Goal: Information Seeking & Learning: Learn about a topic

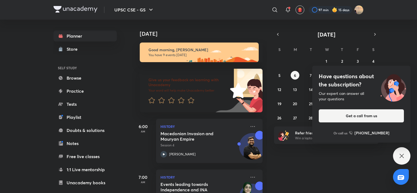
scroll to position [17, 0]
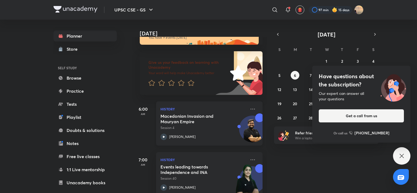
drag, startPoint x: 0, startPoint y: 0, endPoint x: 198, endPoint y: 120, distance: 231.9
click at [198, 120] on h5 "Macedonian Invasion and Mauryan Empire" at bounding box center [194, 118] width 68 height 11
click at [227, 113] on div "History Macedonian Invasion and Mauryan Empire Session 4 Abhishek Mishra" at bounding box center [209, 123] width 106 height 44
click at [190, 128] on p "Session 4" at bounding box center [203, 127] width 86 height 5
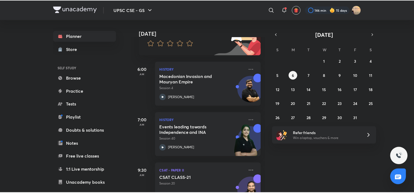
scroll to position [58, 0]
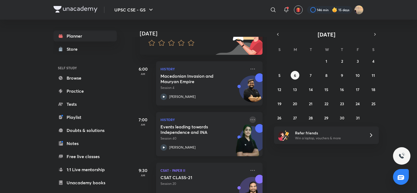
click at [249, 119] on icon at bounding box center [252, 119] width 7 height 7
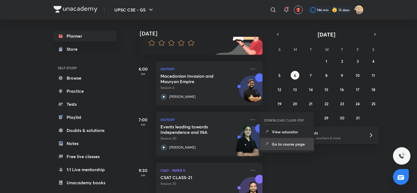
click at [274, 146] on p "Go to course page" at bounding box center [290, 144] width 38 height 6
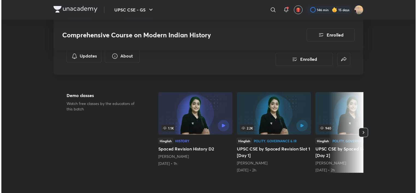
scroll to position [38, 0]
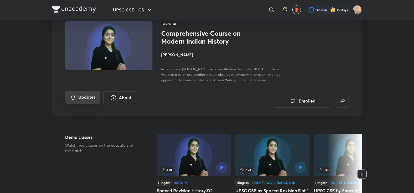
click at [89, 96] on button "Updates" at bounding box center [82, 97] width 35 height 13
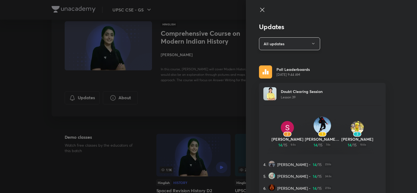
click at [297, 39] on button "All updates" at bounding box center [289, 43] width 61 height 13
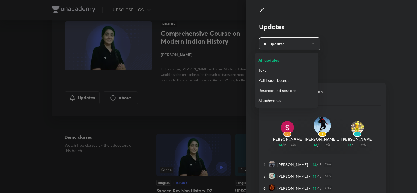
click at [265, 68] on span "Text" at bounding box center [286, 70] width 56 height 6
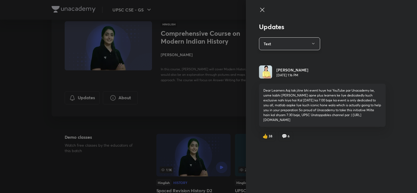
click at [305, 39] on button "Text" at bounding box center [289, 43] width 61 height 13
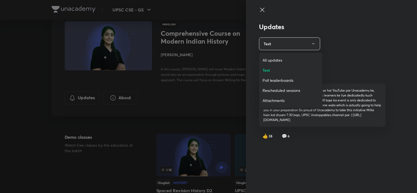
click at [278, 100] on span "Attachments" at bounding box center [290, 101] width 56 height 6
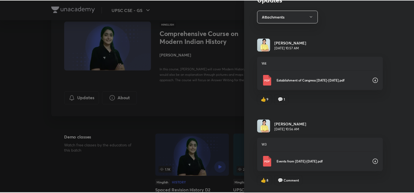
scroll to position [27, 0]
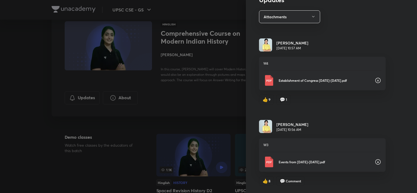
click at [199, 103] on div at bounding box center [208, 96] width 417 height 193
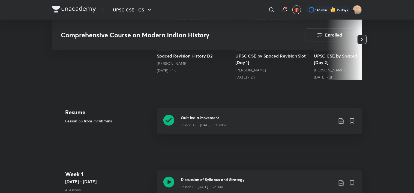
scroll to position [172, 0]
click at [345, 122] on div "Quit India Movement Lesson 38 • Oct 3 • 1h 48m" at bounding box center [268, 121] width 174 height 13
click at [344, 122] on icon at bounding box center [341, 121] width 7 height 7
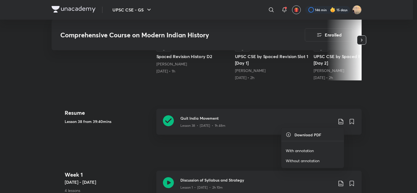
click at [313, 149] on p "With annotation" at bounding box center [299, 151] width 28 height 6
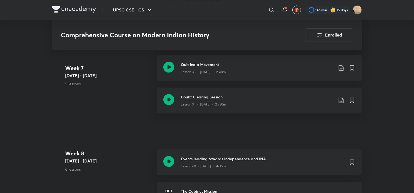
scroll to position [1664, 0]
click at [340, 100] on icon at bounding box center [341, 101] width 7 height 7
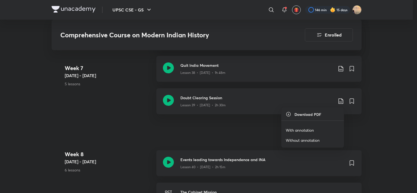
click at [294, 131] on p "With annotation" at bounding box center [299, 130] width 28 height 6
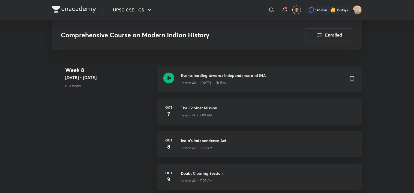
scroll to position [1748, 0]
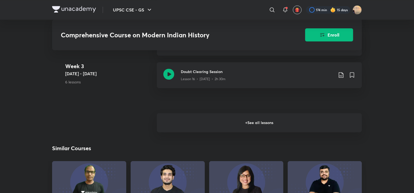
drag, startPoint x: 0, startPoint y: 0, endPoint x: 250, endPoint y: 119, distance: 276.4
click at [250, 119] on h6 "+ See all lessons" at bounding box center [259, 122] width 205 height 19
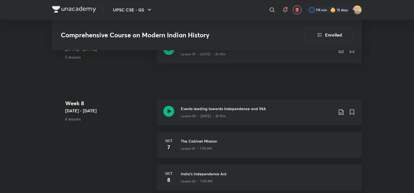
scroll to position [1705, 0]
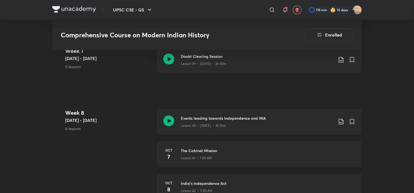
click at [338, 120] on icon at bounding box center [341, 121] width 7 height 7
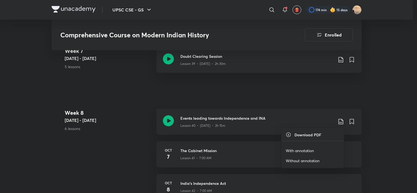
click at [292, 147] on li "With annotation" at bounding box center [312, 151] width 62 height 10
click at [288, 150] on p "With annotation" at bounding box center [299, 151] width 28 height 6
